Goal: Task Accomplishment & Management: Manage account settings

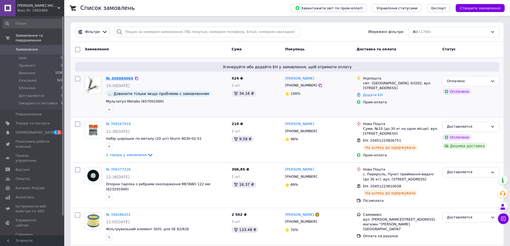
click at [117, 78] on link "№ 356884065" at bounding box center [119, 78] width 27 height 4
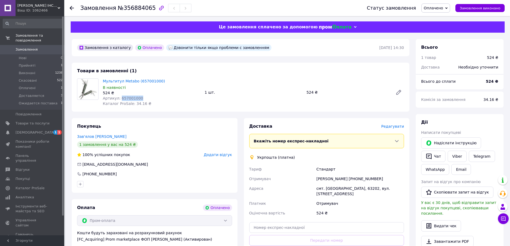
drag, startPoint x: 119, startPoint y: 97, endPoint x: 143, endPoint y: 97, distance: 23.8
click at [143, 97] on div "Артикул: 657001000" at bounding box center [151, 98] width 97 height 5
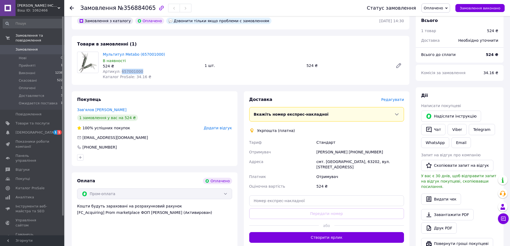
scroll to position [80, 0]
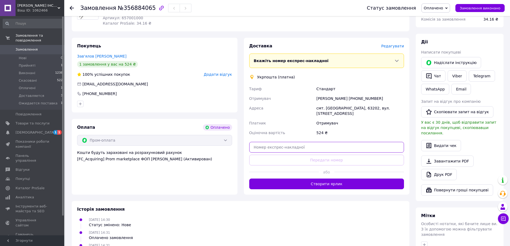
click at [276, 143] on input "text" at bounding box center [326, 147] width 155 height 11
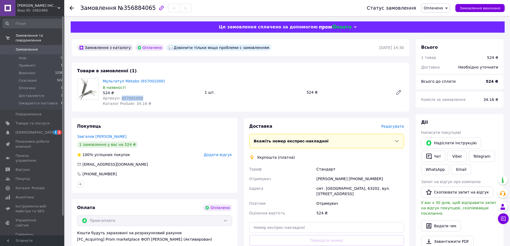
drag, startPoint x: 119, startPoint y: 98, endPoint x: 136, endPoint y: 99, distance: 16.9
click at [137, 99] on div "Артикул: 657001000" at bounding box center [151, 98] width 97 height 5
copy span "657001000"
click at [37, 121] on span "Товари та послуги" at bounding box center [33, 123] width 34 height 5
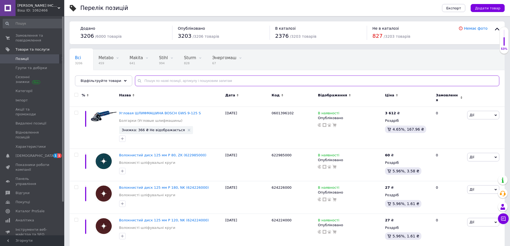
click at [159, 83] on input "text" at bounding box center [317, 81] width 365 height 11
paste input "657001000"
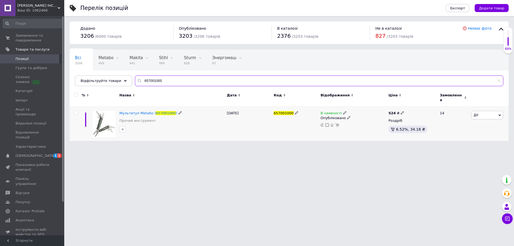
type input "657001000"
click at [401, 111] on icon at bounding box center [402, 112] width 3 height 3
click at [416, 102] on input "524" at bounding box center [427, 107] width 41 height 11
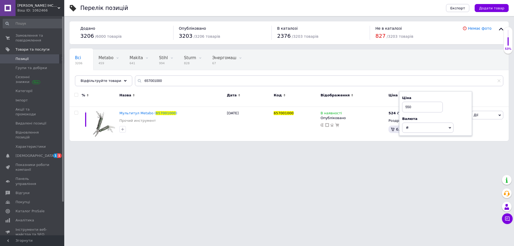
type input "550"
drag, startPoint x: 497, startPoint y: 212, endPoint x: 480, endPoint y: 204, distance: 18.5
click at [495, 147] on html "[PERSON_NAME] ІНСТРУМЕНТ Ваш ID: 1062466 Сайт [PERSON_NAME] ІНСТРУМЕНТ Кабінет …" at bounding box center [257, 73] width 514 height 147
click at [434, 147] on html "[PERSON_NAME] ІНСТРУМЕНТ Ваш ID: 1062466 Сайт [PERSON_NAME] ІНСТРУМЕНТ Кабінет …" at bounding box center [257, 73] width 514 height 147
click at [33, 33] on span "Замовлення та повідомлення" at bounding box center [33, 38] width 34 height 10
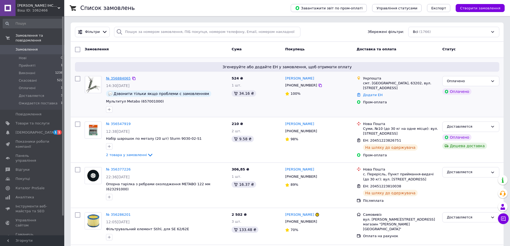
click at [121, 77] on link "№ 356884065" at bounding box center [118, 78] width 25 height 4
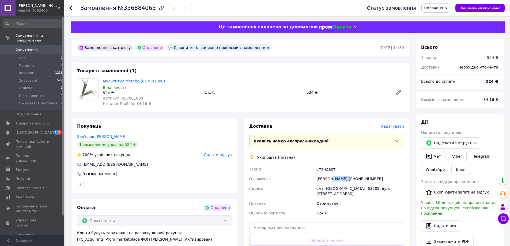
drag, startPoint x: 330, startPoint y: 178, endPoint x: 344, endPoint y: 178, distance: 14.2
click at [344, 178] on div "[PERSON_NAME] [PHONE_NUMBER]" at bounding box center [361, 179] width 90 height 10
copy div "Зав'ялов"
drag, startPoint x: 352, startPoint y: 179, endPoint x: 377, endPoint y: 179, distance: 24.9
click at [377, 179] on div "[PERSON_NAME] [PHONE_NUMBER]" at bounding box center [361, 179] width 90 height 10
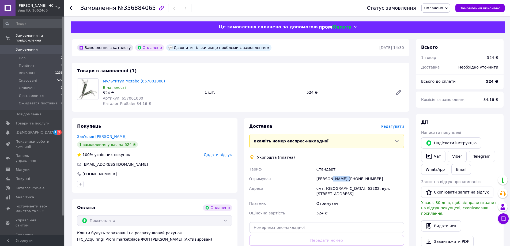
copy div "0663844375"
click at [272, 222] on input "text" at bounding box center [326, 227] width 155 height 11
paste input "0505352862970"
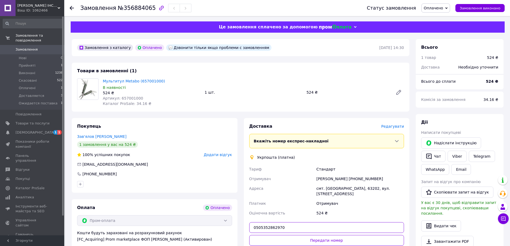
scroll to position [80, 0]
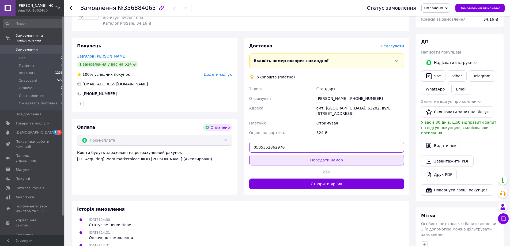
type input "0505352862970"
click at [335, 157] on button "Передати номер" at bounding box center [326, 160] width 155 height 11
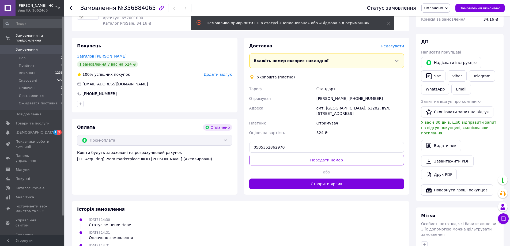
scroll to position [54, 0]
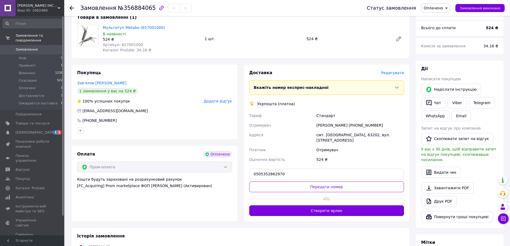
drag, startPoint x: 350, startPoint y: 125, endPoint x: 379, endPoint y: 126, distance: 29.0
click at [379, 126] on div "[PERSON_NAME] [PHONE_NUMBER]" at bounding box center [361, 126] width 90 height 10
copy div "[PHONE_NUMBER]"
drag, startPoint x: 284, startPoint y: 173, endPoint x: 240, endPoint y: 166, distance: 44.4
click at [240, 166] on div "Покупець Зав'ялов [PERSON_NAME] 1 замовлення у вас на 524 ₴ 100% успішних покуп…" at bounding box center [241, 143] width 344 height 157
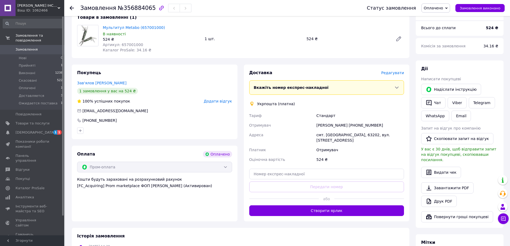
click at [439, 9] on span "Оплачено" at bounding box center [433, 8] width 19 height 4
click at [447, 46] on li "Доставляется" at bounding box center [444, 43] width 44 height 8
